Goal: Navigation & Orientation: Find specific page/section

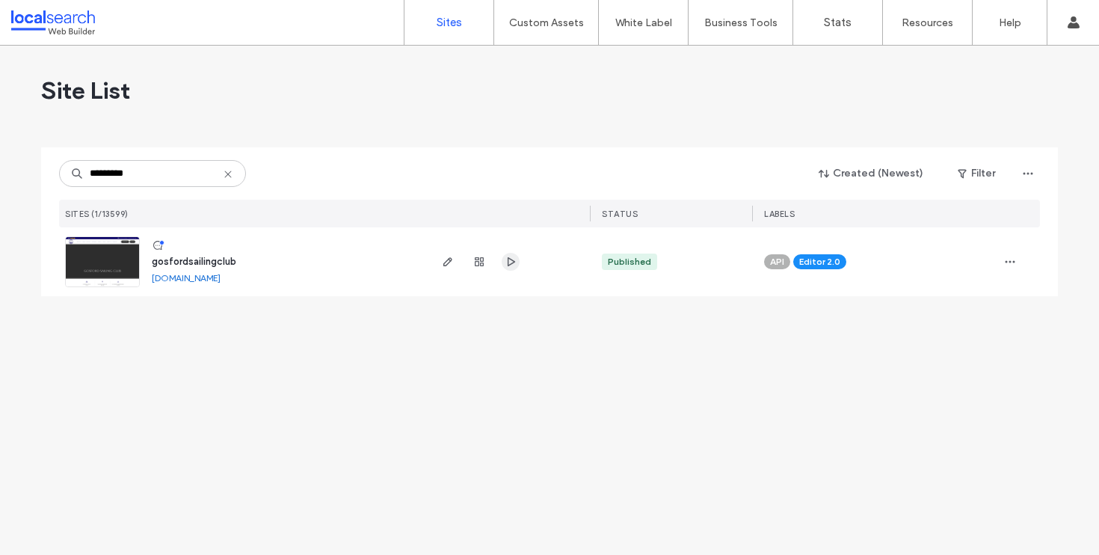
type input "*********"
click at [514, 263] on use "button" at bounding box center [511, 261] width 7 height 9
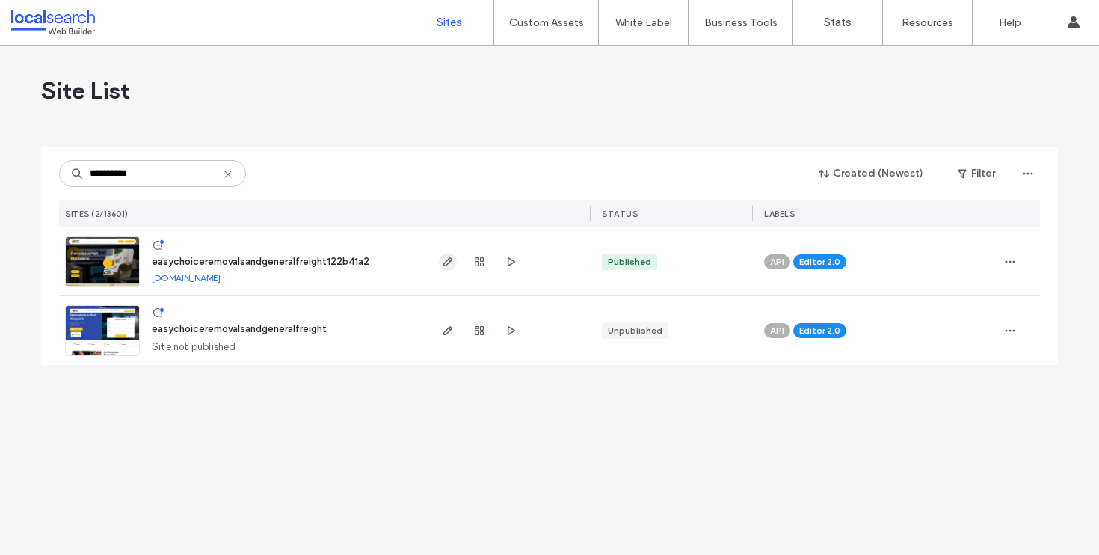
type input "**********"
click at [452, 260] on icon "button" at bounding box center [448, 262] width 12 height 12
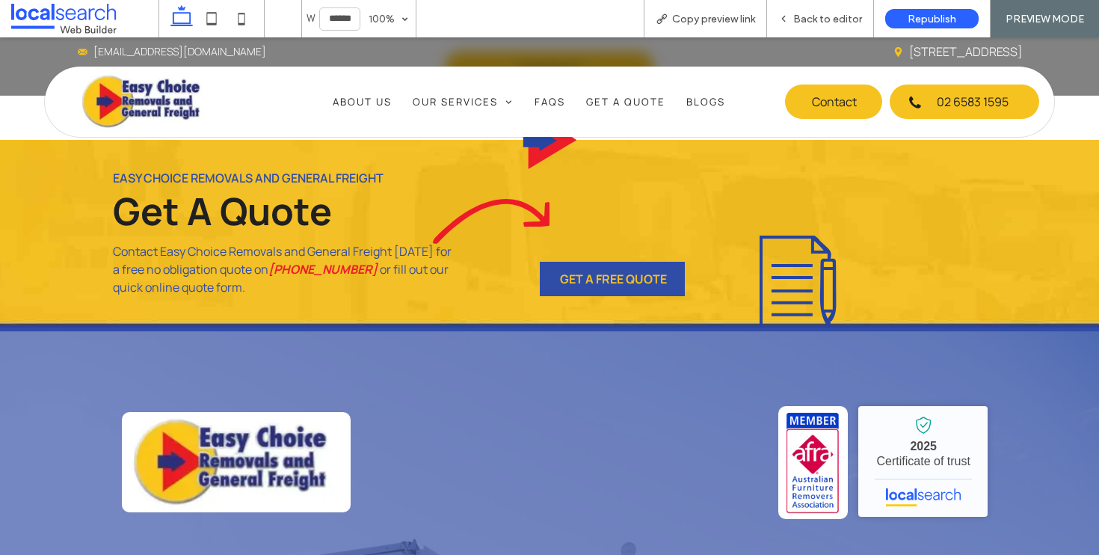
scroll to position [7876, 0]
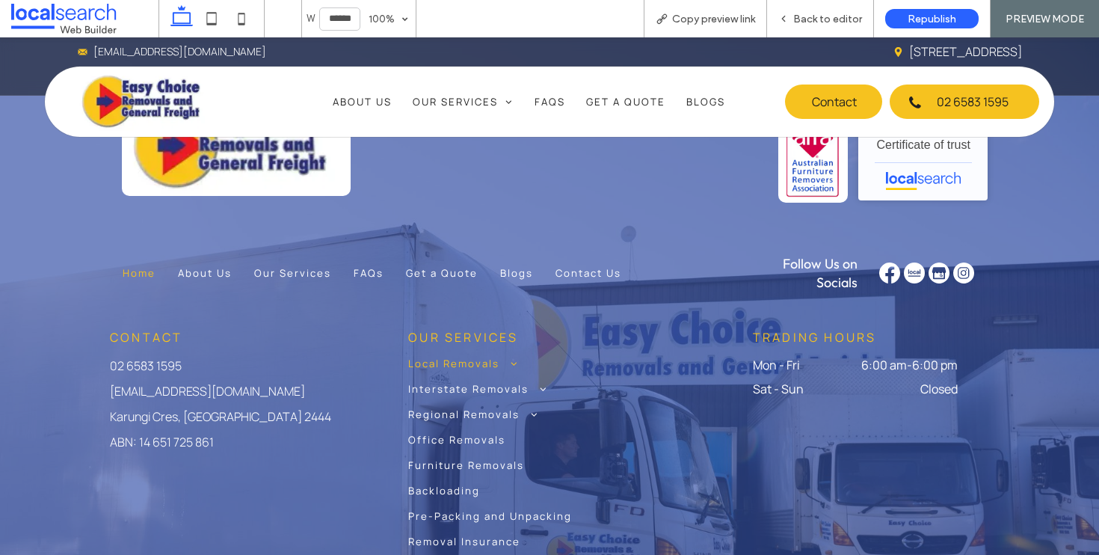
click at [512, 359] on span at bounding box center [509, 364] width 19 height 10
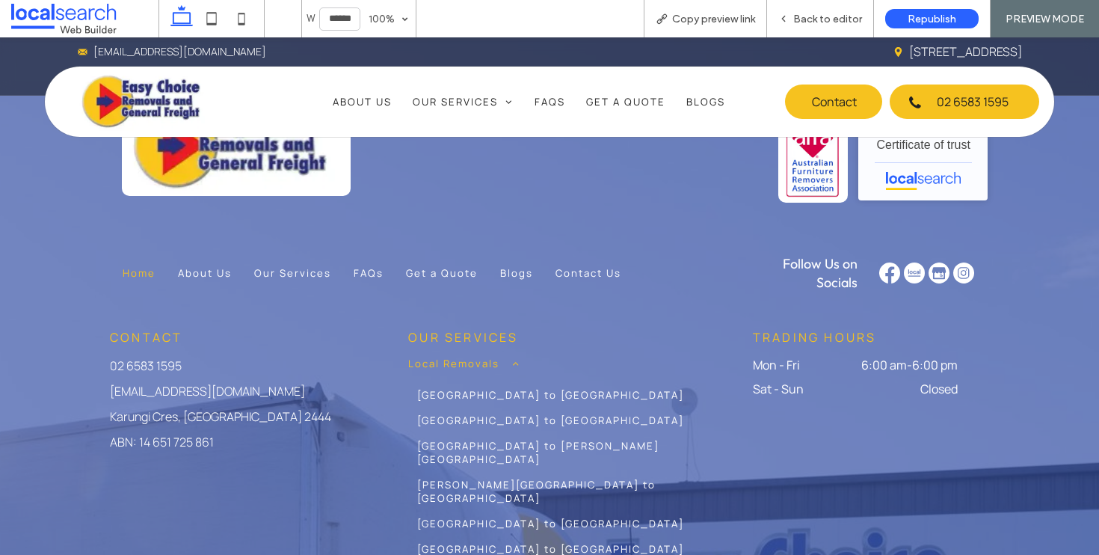
click at [512, 359] on span at bounding box center [509, 364] width 19 height 10
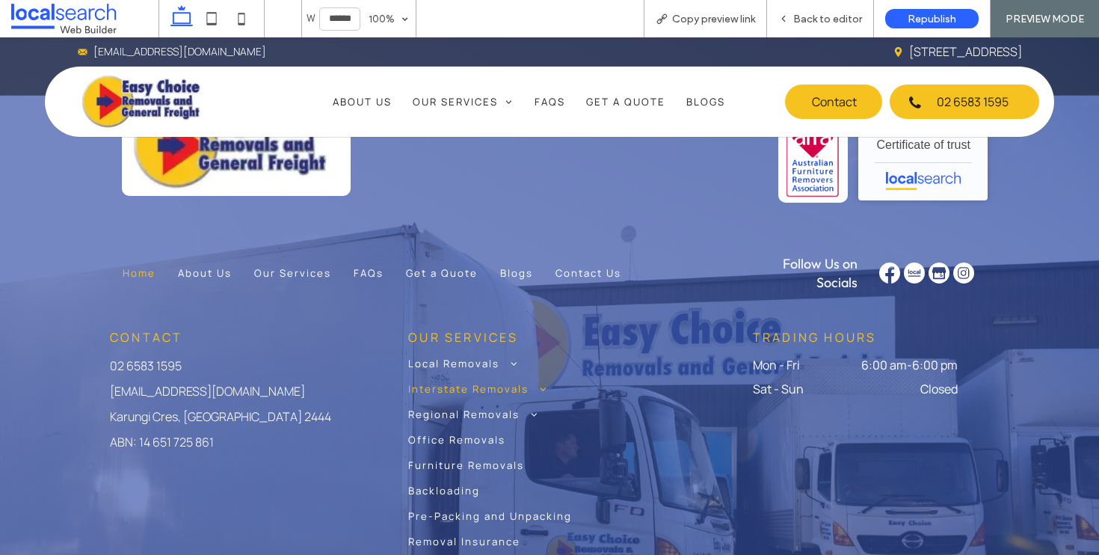
click at [541, 384] on span at bounding box center [538, 389] width 19 height 10
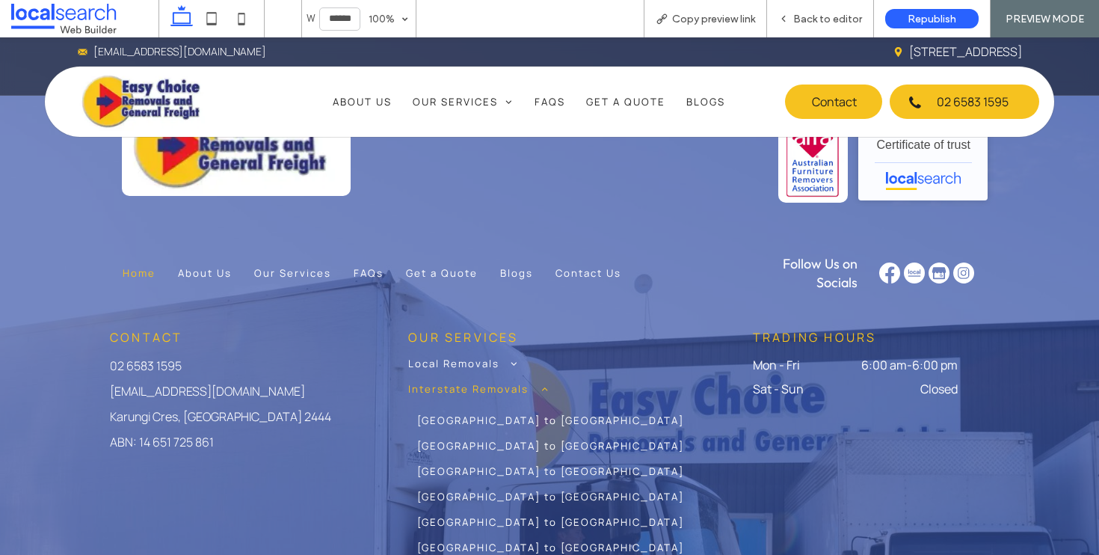
click at [541, 384] on span at bounding box center [538, 389] width 19 height 10
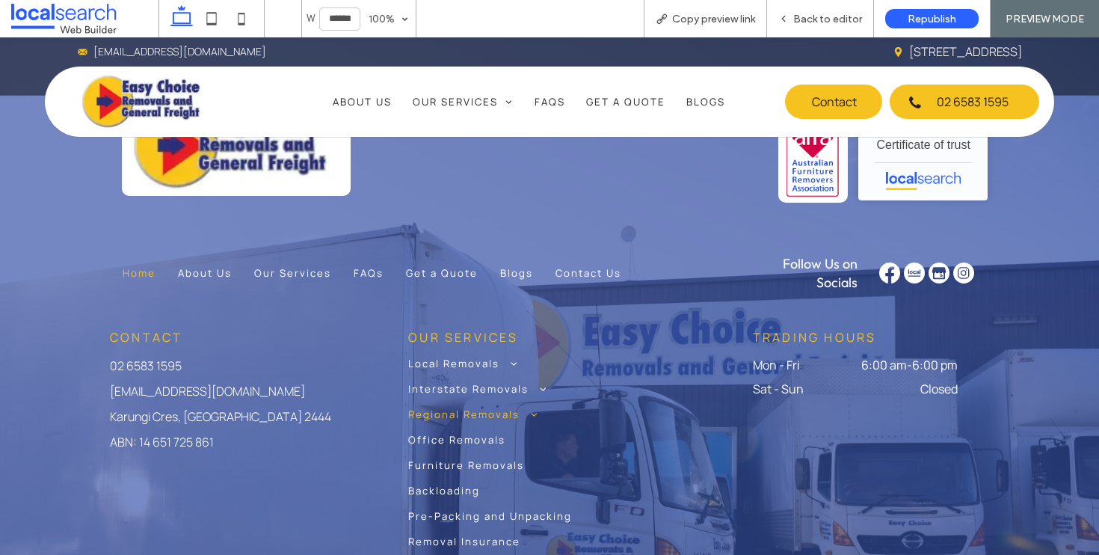
click at [530, 408] on link "Regional Removals" at bounding box center [575, 420] width 334 height 25
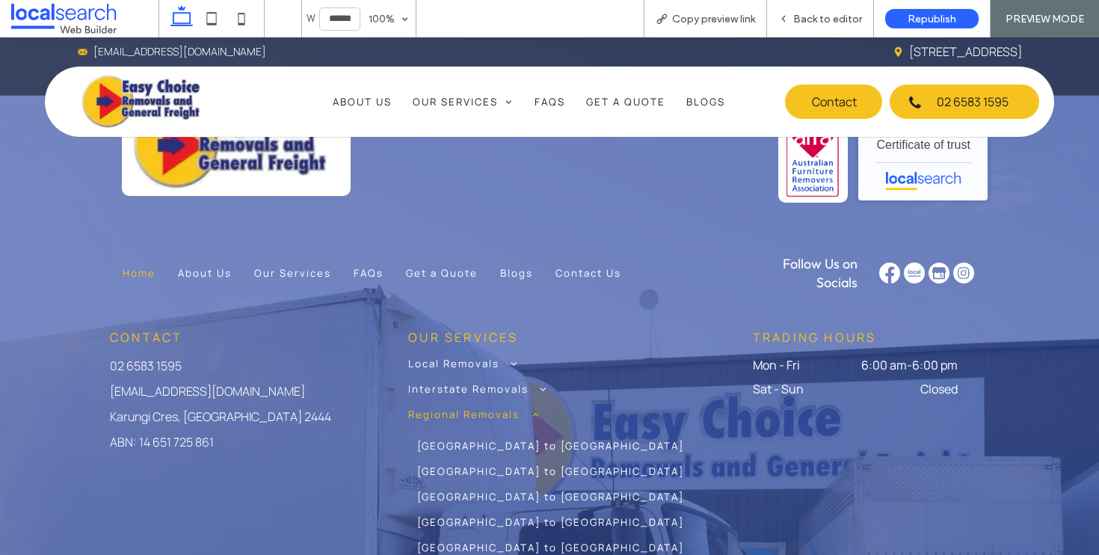
scroll to position [8005, 0]
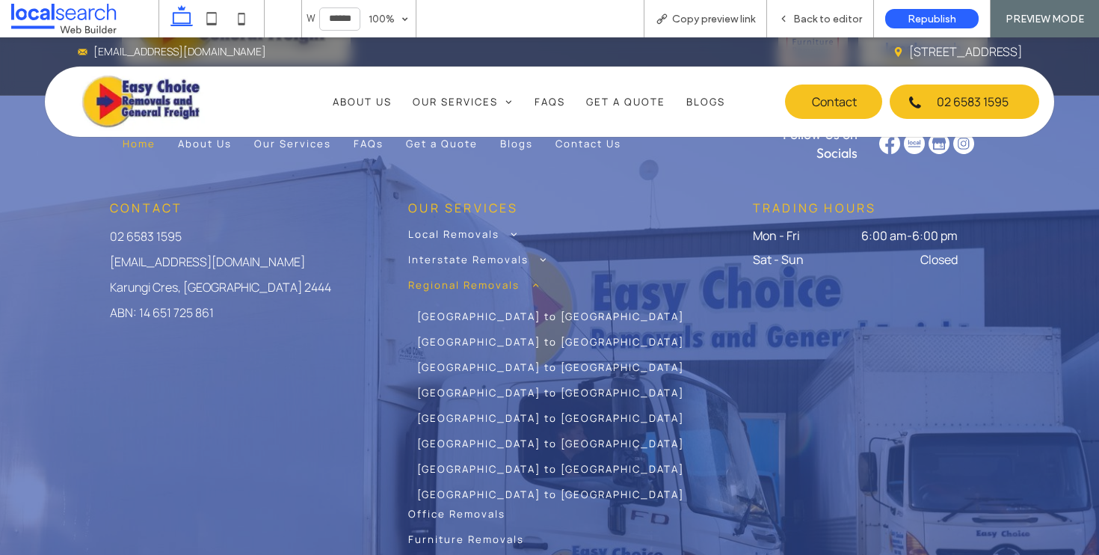
click at [536, 278] on link "Regional Removals" at bounding box center [575, 290] width 334 height 25
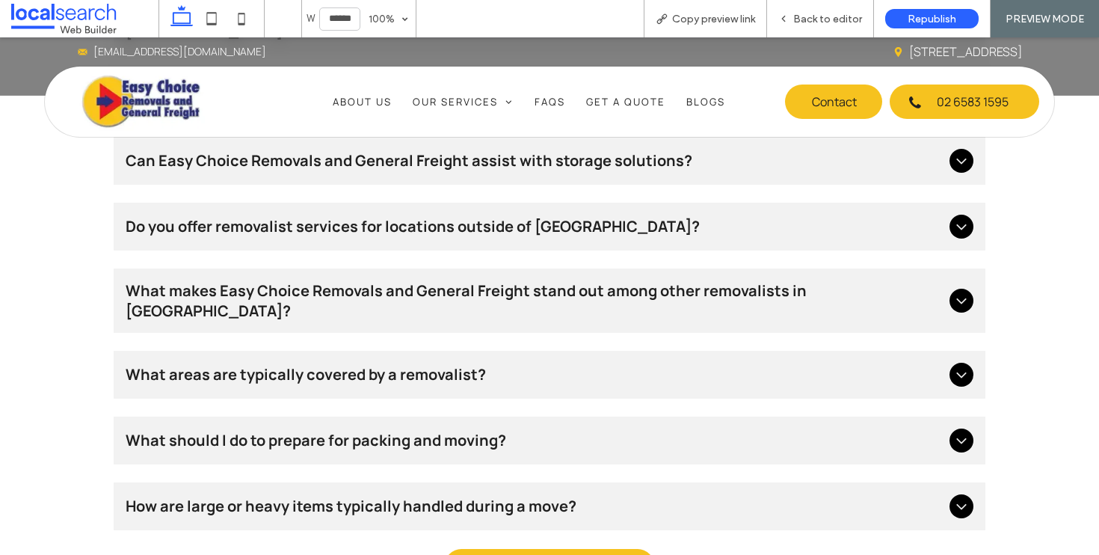
scroll to position [6986, 0]
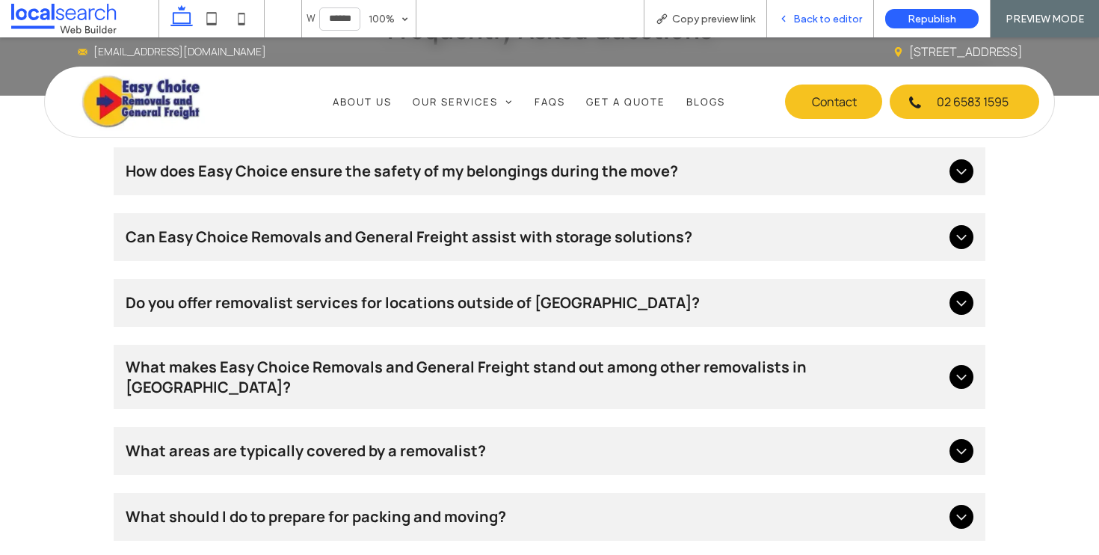
click at [818, 16] on span "Back to editor" at bounding box center [828, 19] width 69 height 13
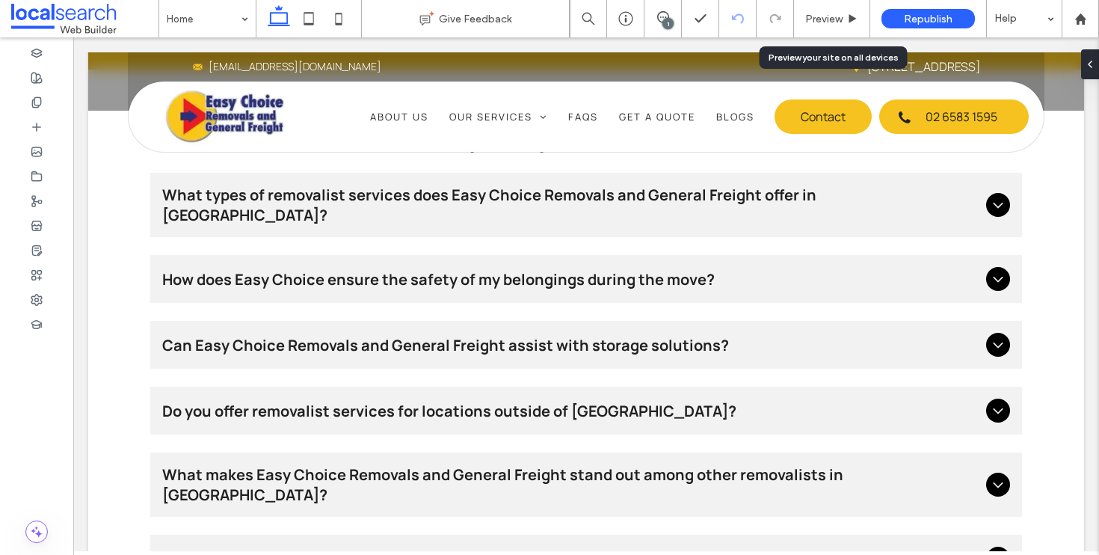
scroll to position [7195, 0]
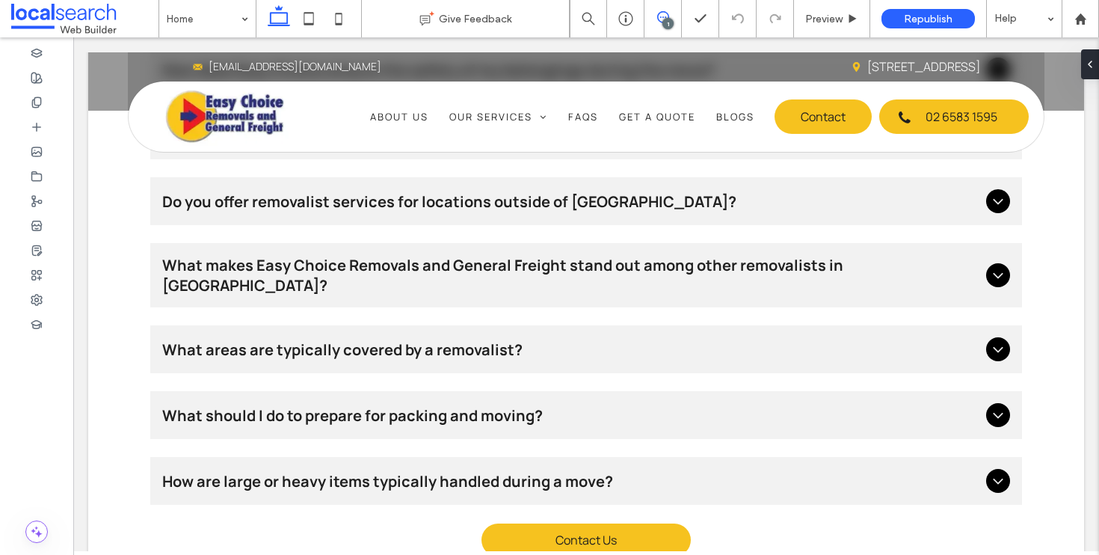
click at [660, 16] on icon at bounding box center [663, 17] width 12 height 12
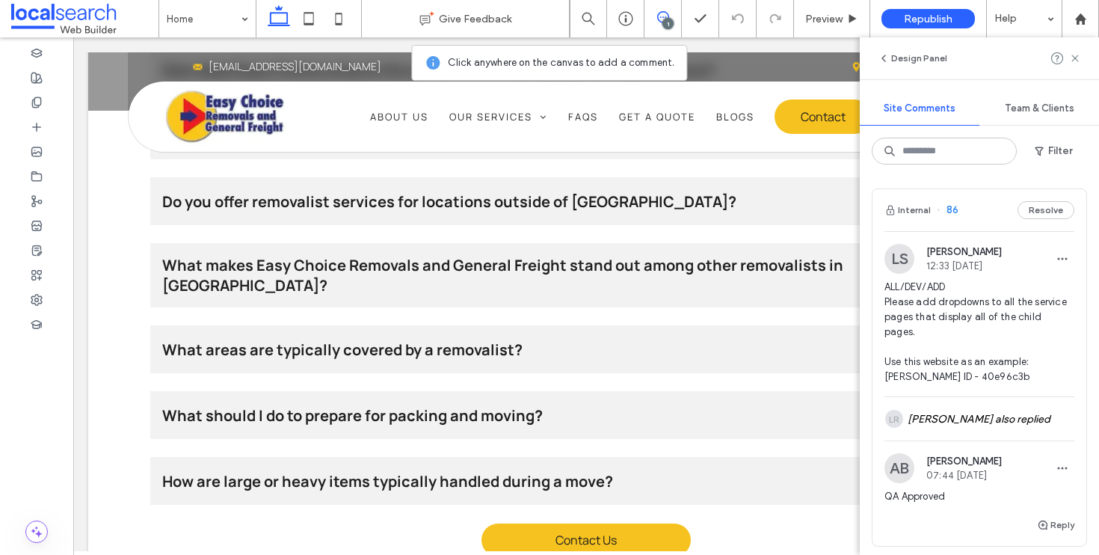
click at [1062, 214] on div "Resolve" at bounding box center [1046, 210] width 57 height 18
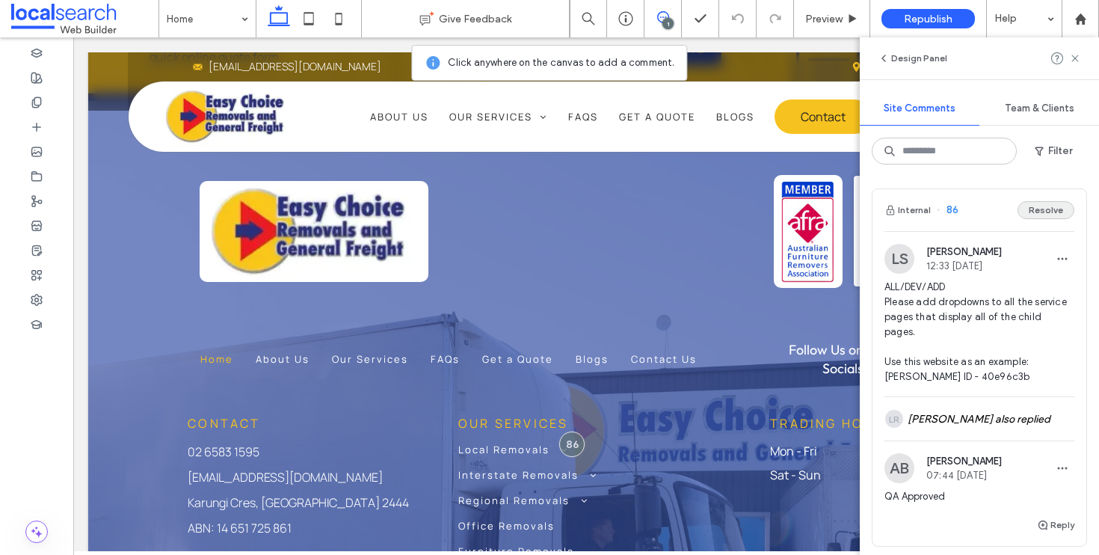
scroll to position [8082, 0]
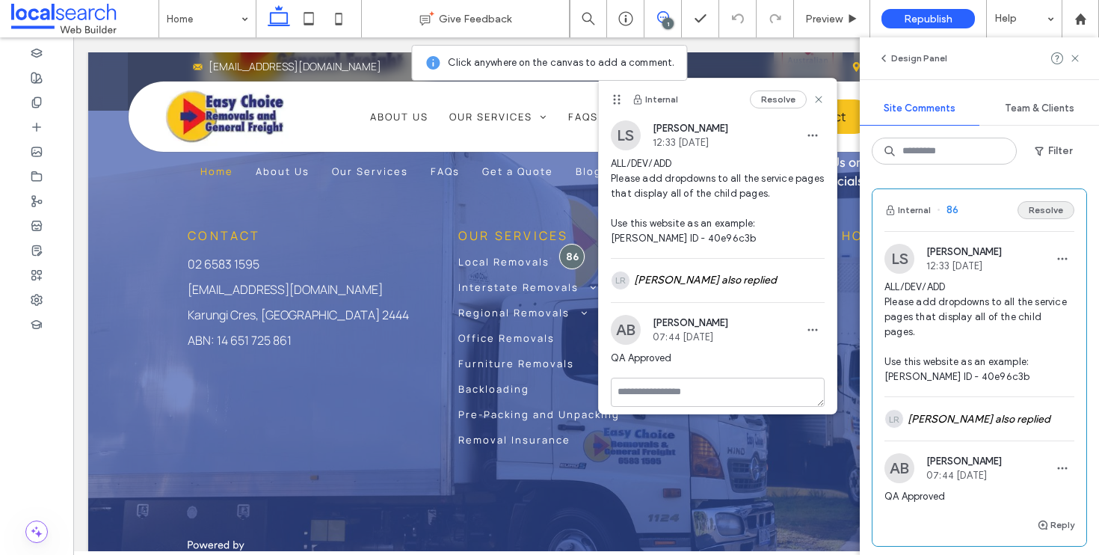
click at [1052, 209] on button "Resolve" at bounding box center [1046, 210] width 57 height 18
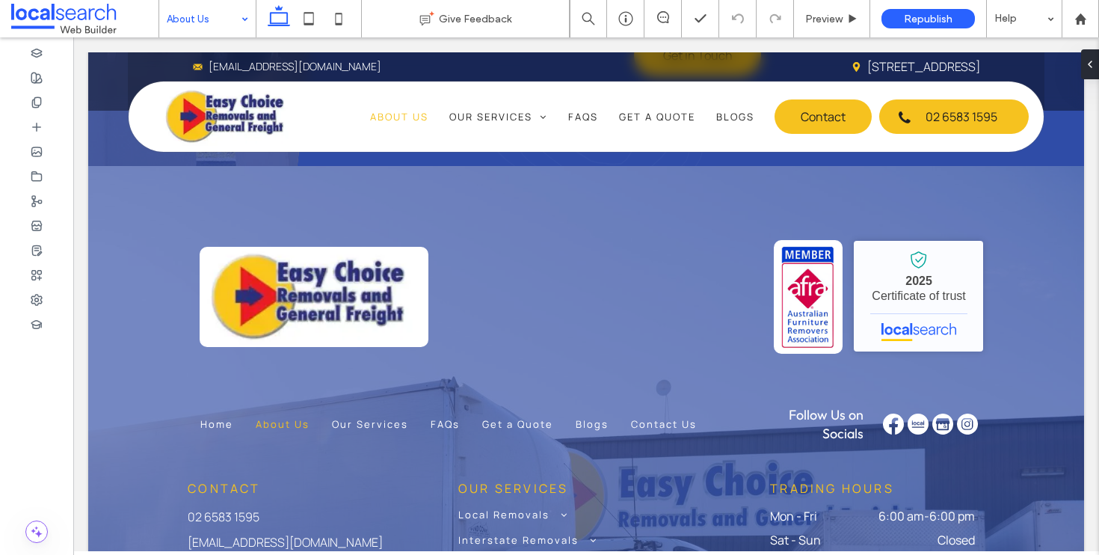
scroll to position [1484, 0]
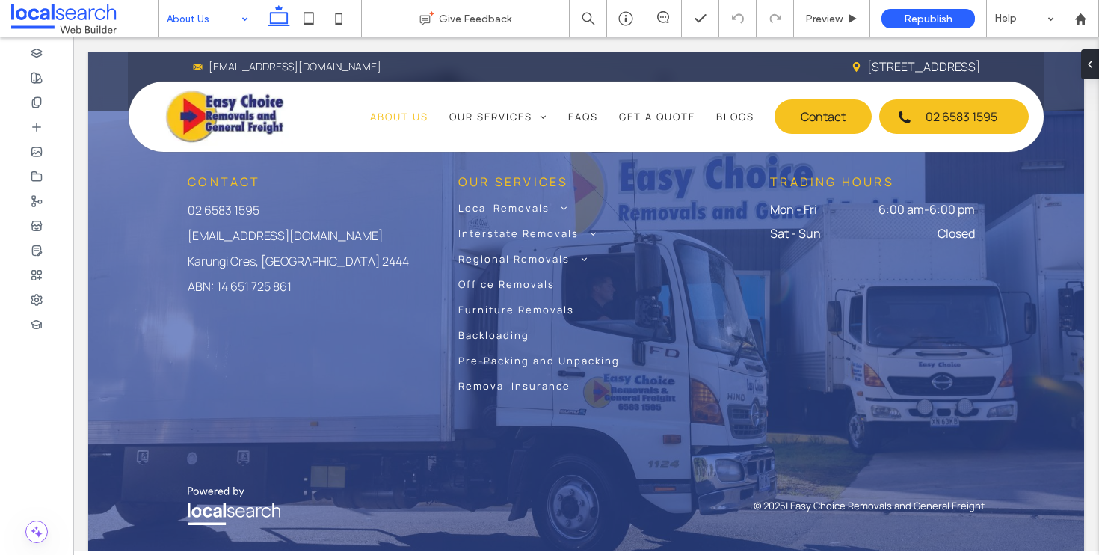
click at [198, 30] on input at bounding box center [204, 18] width 74 height 37
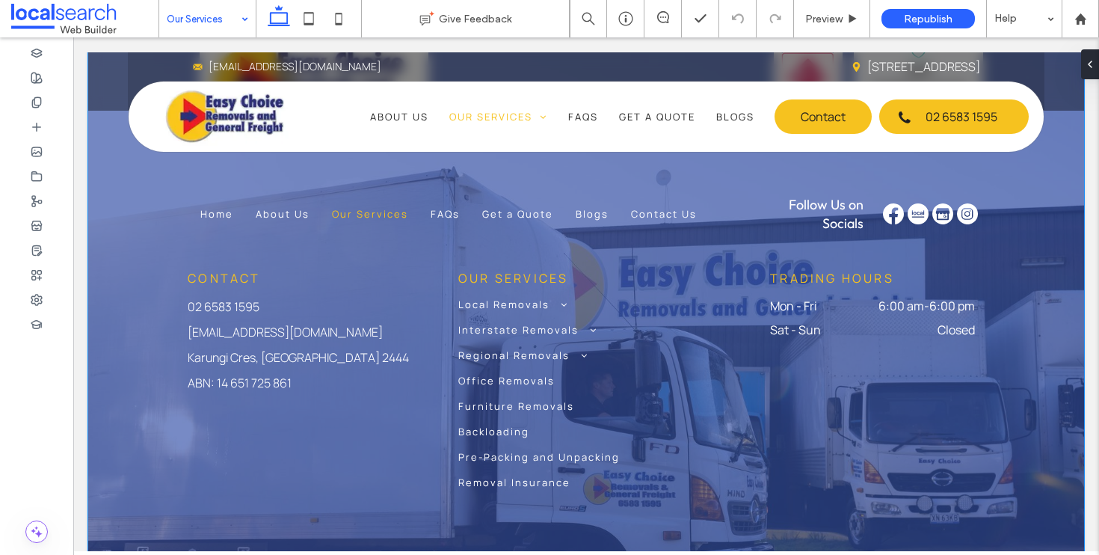
scroll to position [3017, 0]
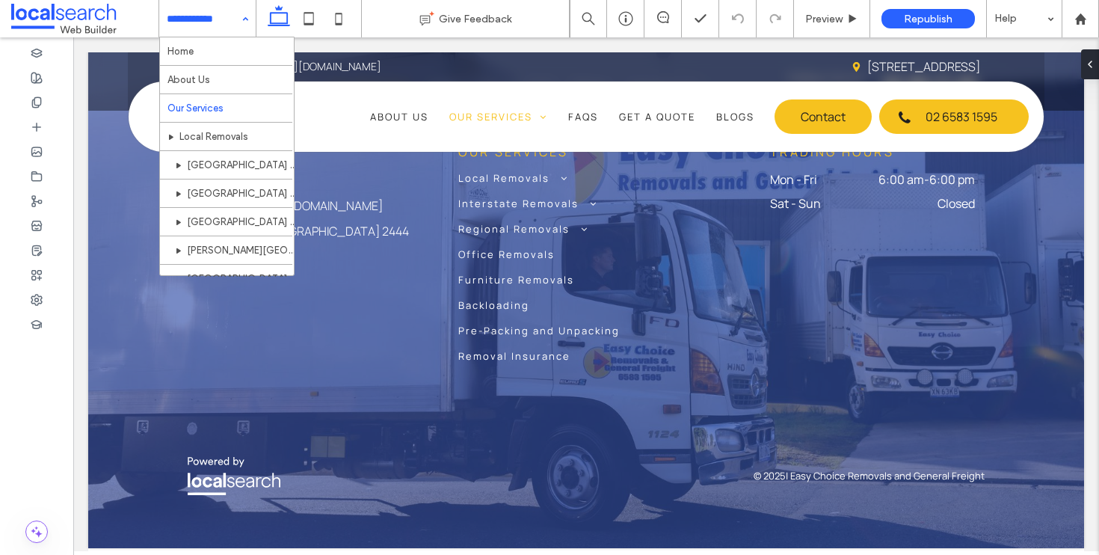
click at [234, 19] on input at bounding box center [204, 18] width 74 height 37
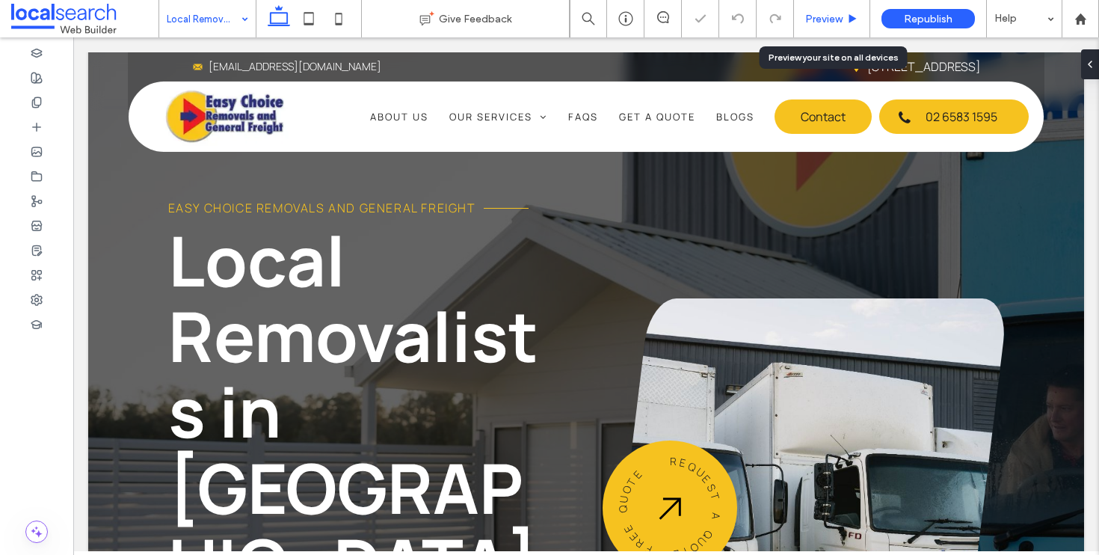
click at [814, 14] on span "Preview" at bounding box center [824, 19] width 37 height 13
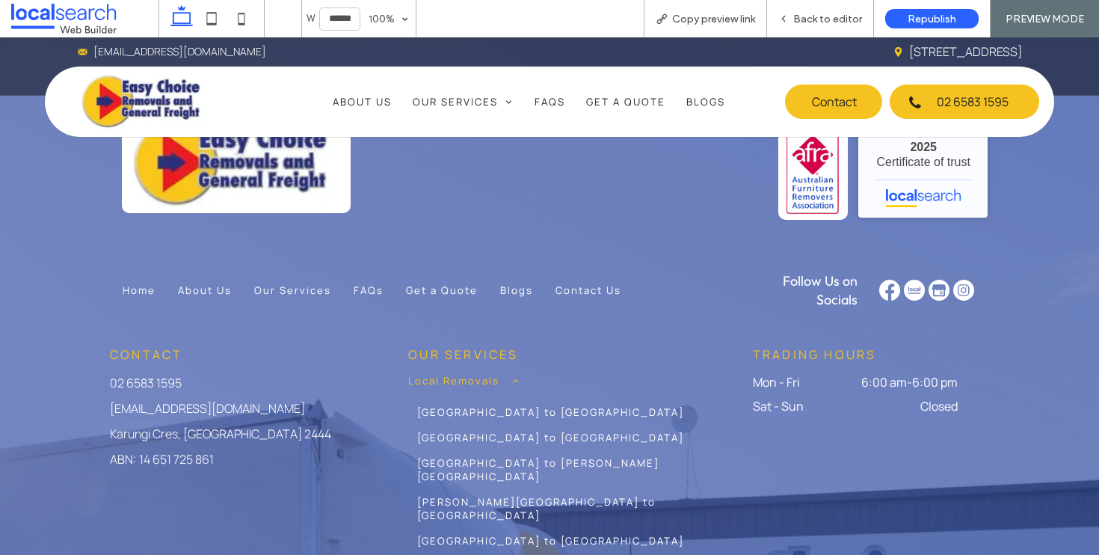
scroll to position [4283, 0]
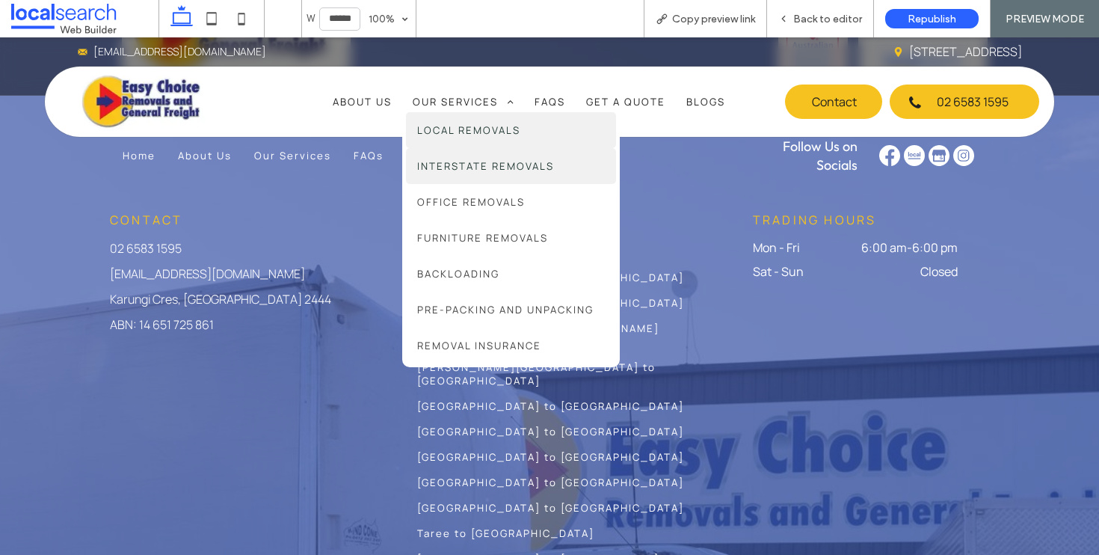
click at [459, 170] on span "Interstate Removals" at bounding box center [485, 165] width 137 height 13
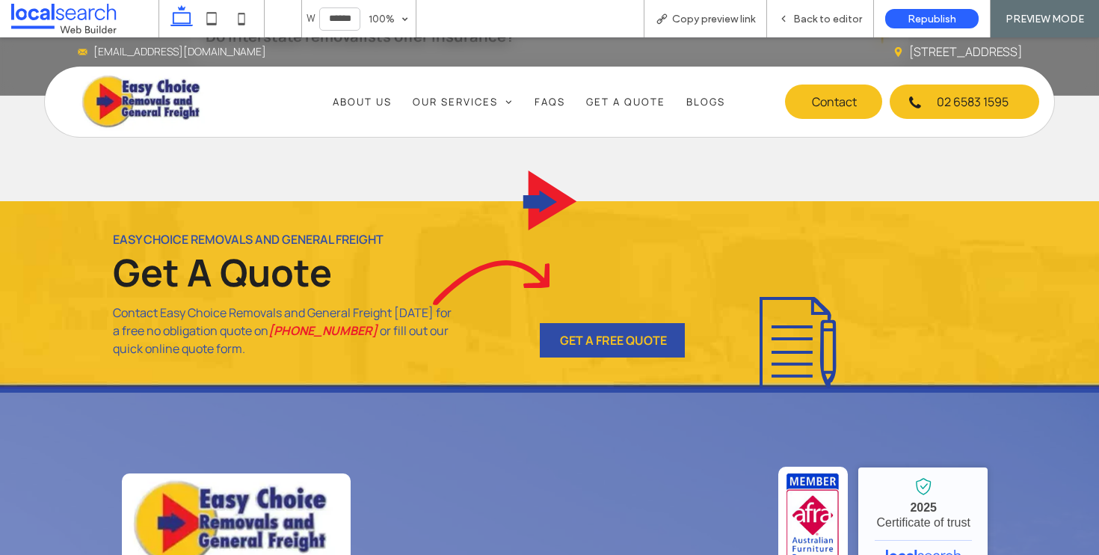
scroll to position [4362, 0]
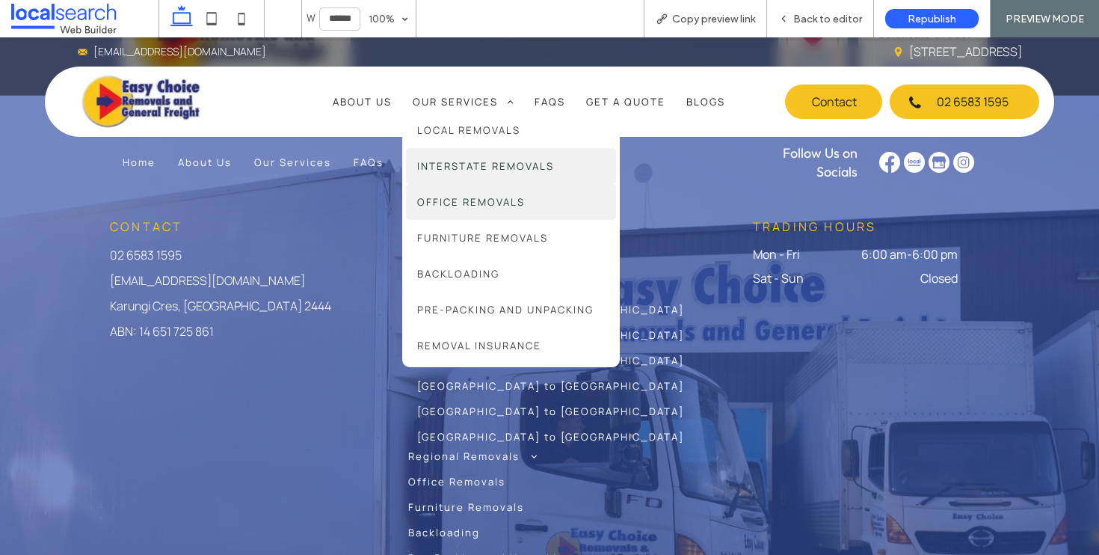
click at [483, 203] on span "Office Removals" at bounding box center [471, 201] width 108 height 13
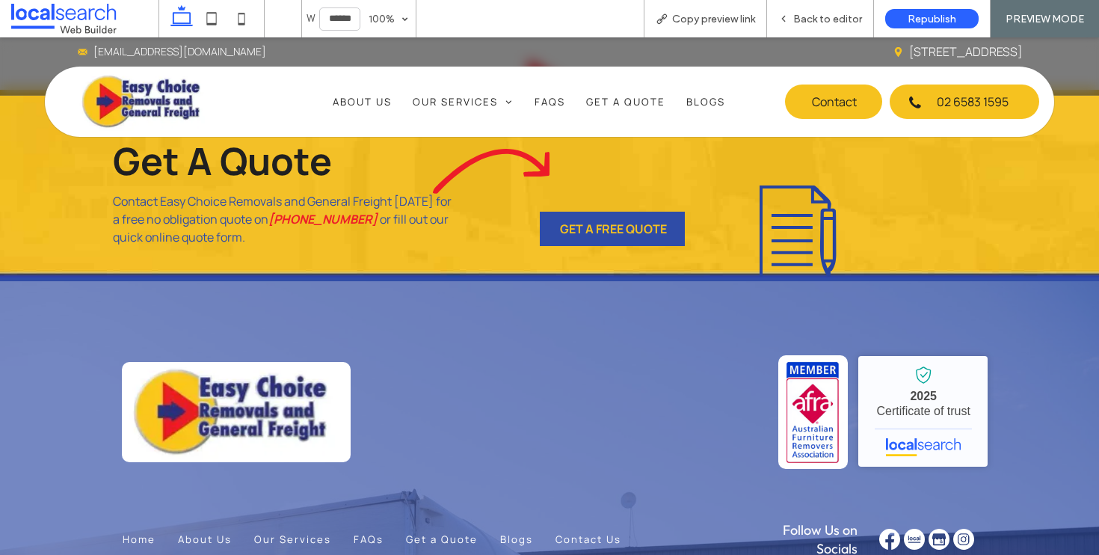
scroll to position [3901, 0]
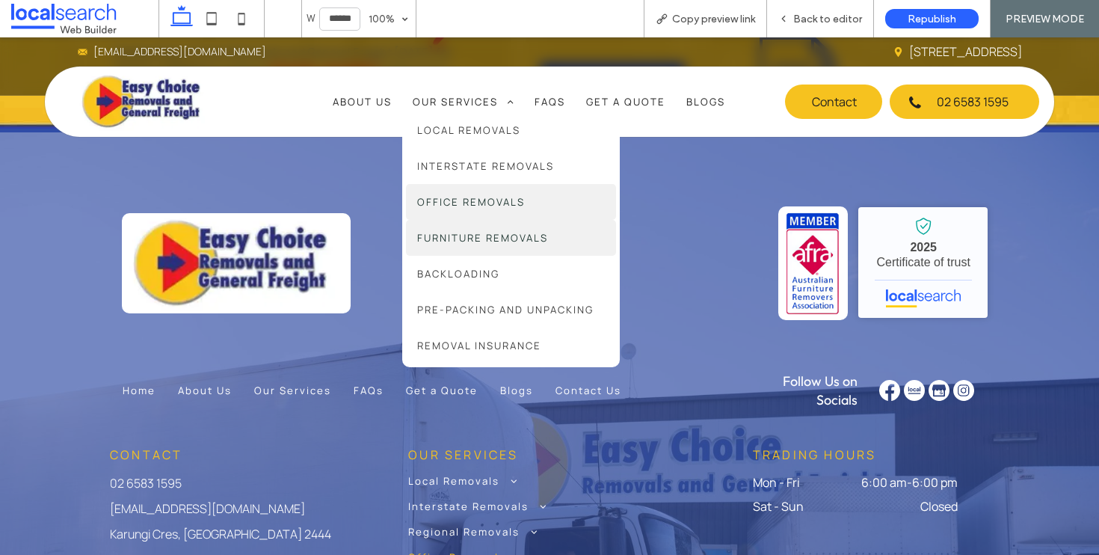
click at [485, 236] on span "Furniture Removals" at bounding box center [482, 237] width 131 height 13
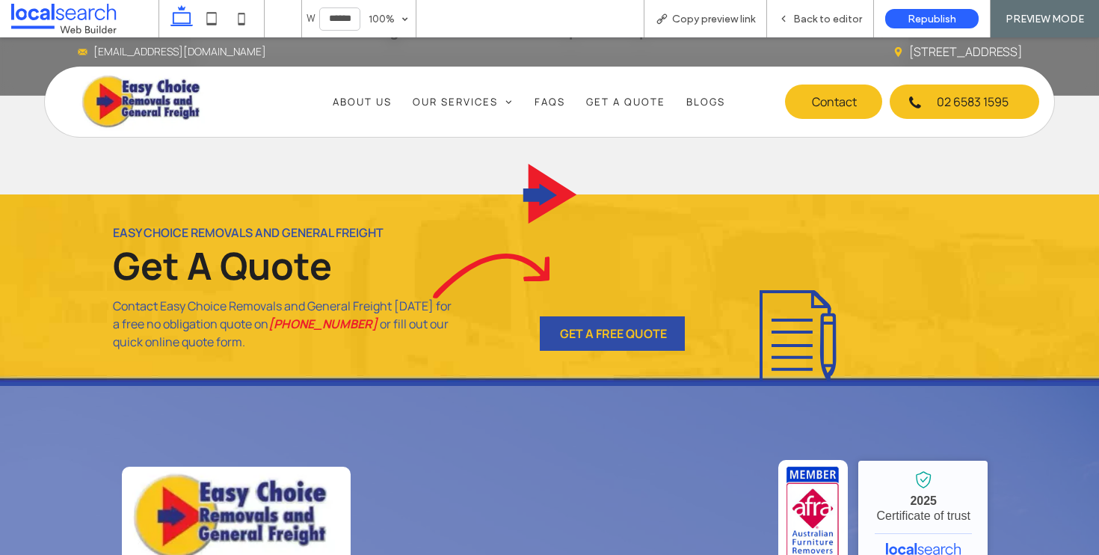
scroll to position [3895, 0]
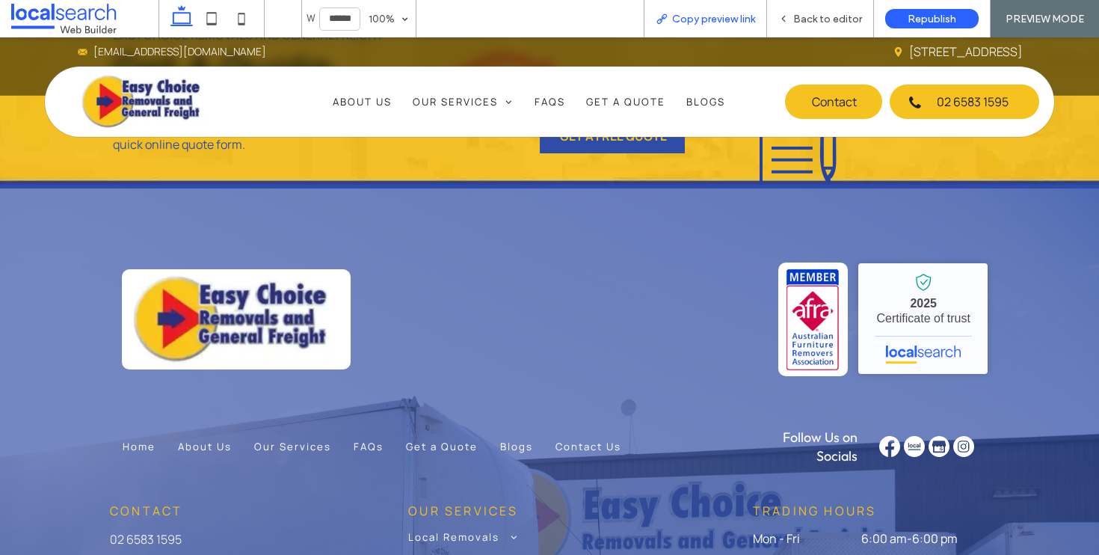
click at [683, 26] on div "Copy preview link" at bounding box center [705, 18] width 123 height 37
click at [690, 19] on span "Copy preview link" at bounding box center [713, 19] width 83 height 13
